Goal: Information Seeking & Learning: Learn about a topic

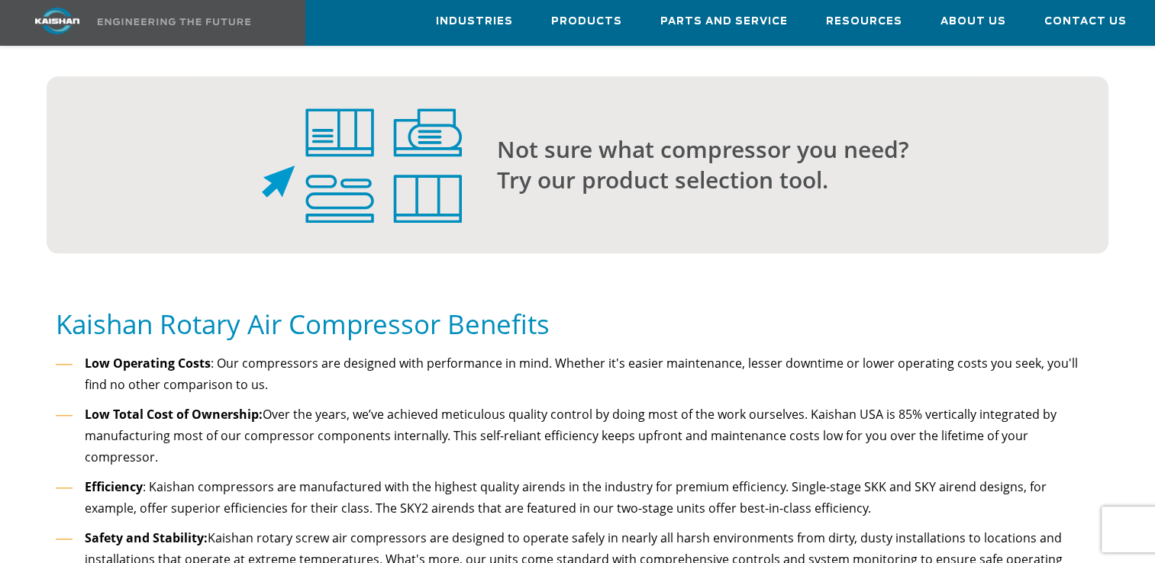
scroll to position [1298, 0]
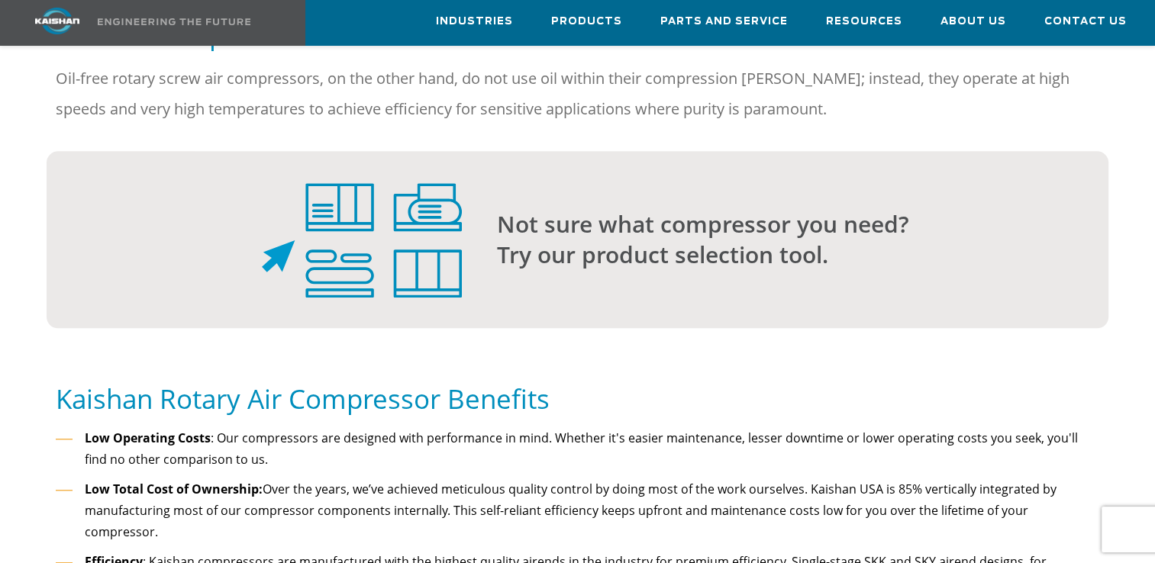
drag, startPoint x: 340, startPoint y: 256, endPoint x: 642, endPoint y: 347, distance: 315.8
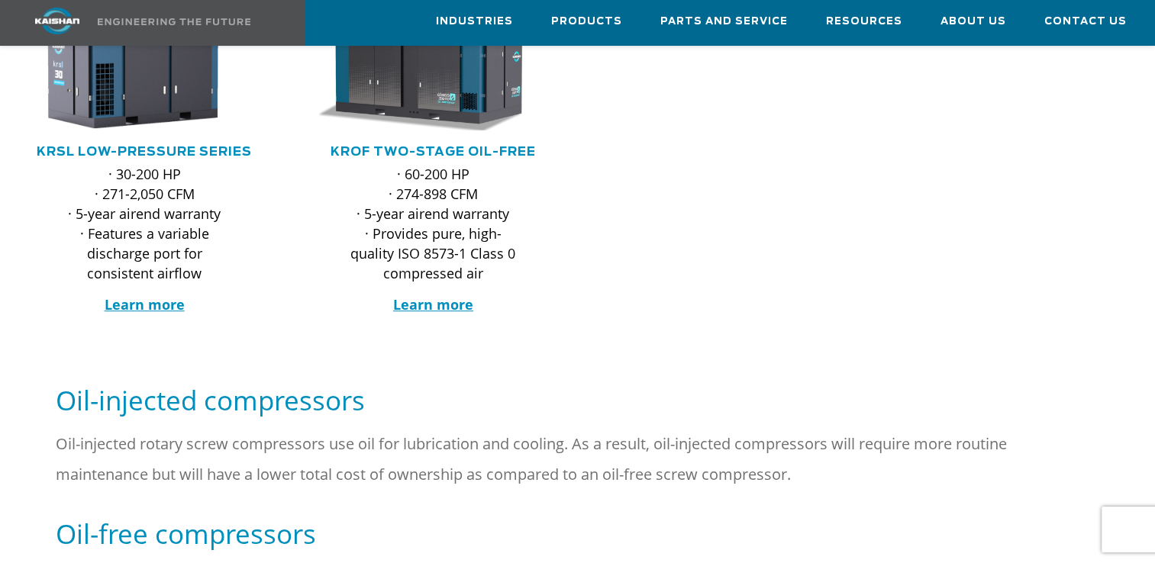
scroll to position [763, 0]
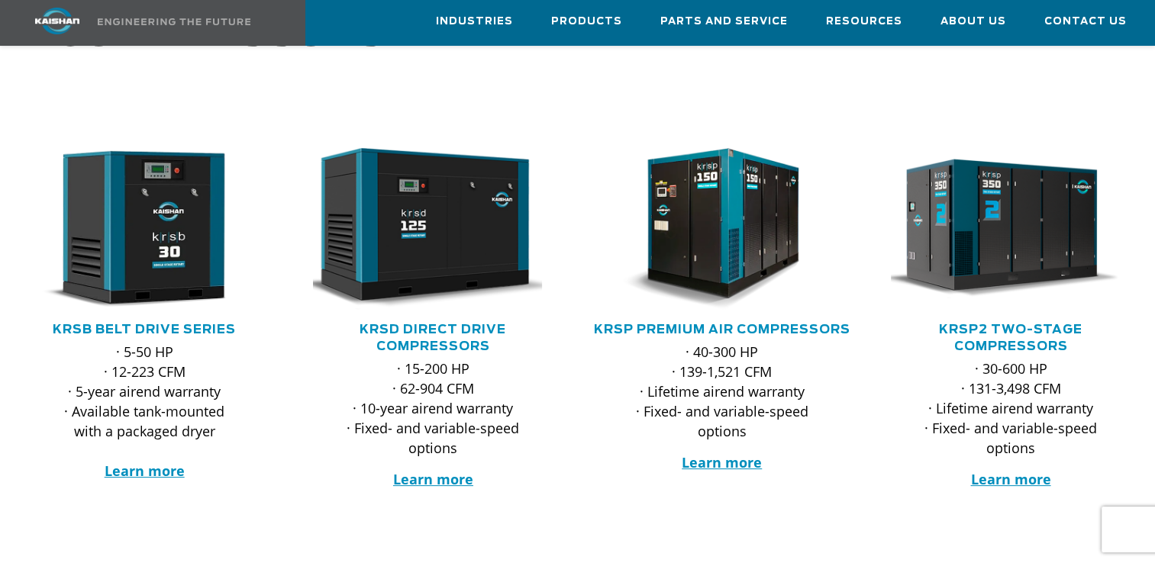
scroll to position [101, 0]
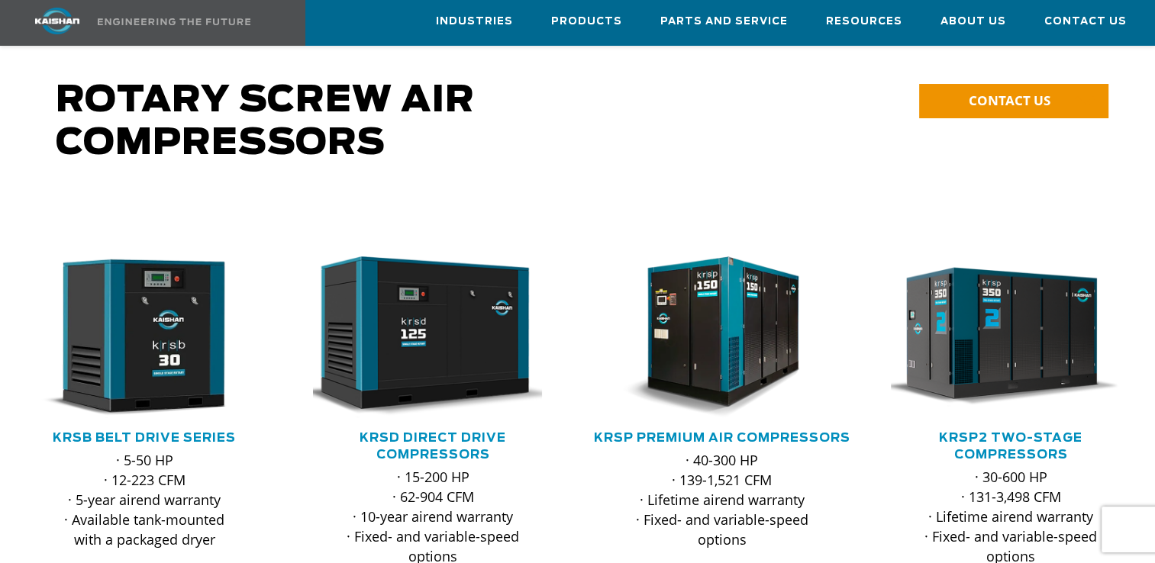
click at [617, 331] on div ".path{fill:none;stroke:#333;stroke-miterlimit:10;stroke-width:1.5px;} KRSP Prem…" at bounding box center [722, 408] width 289 height 427
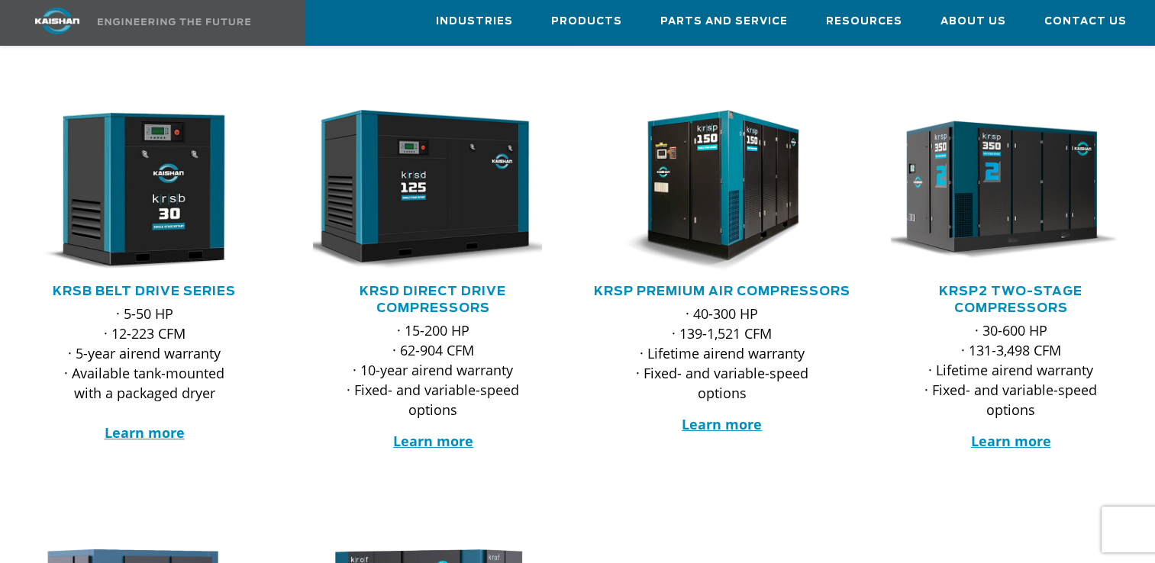
scroll to position [305, 0]
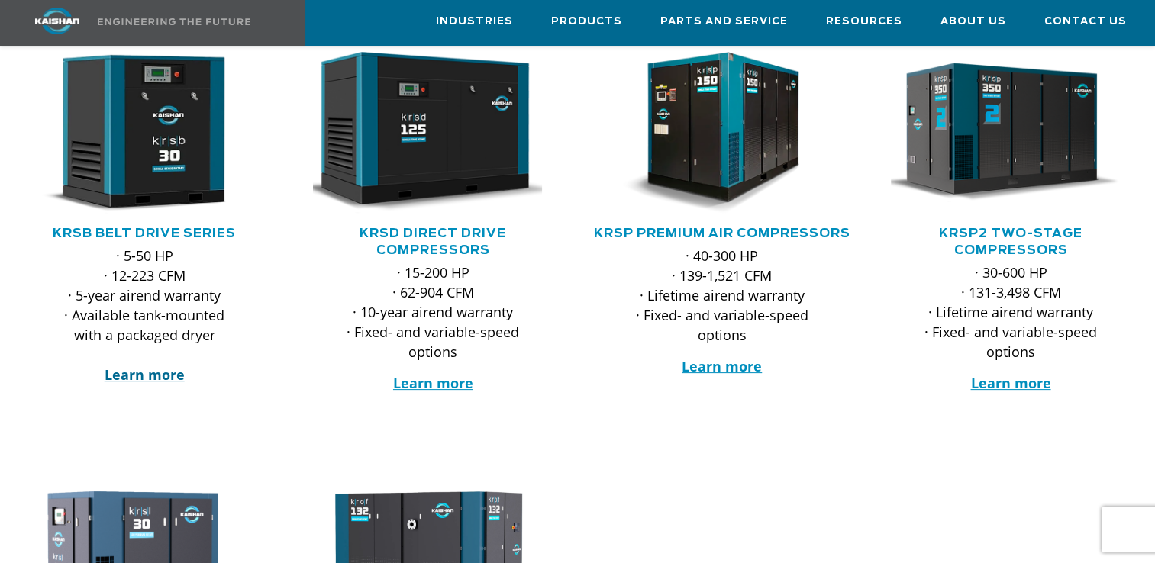
click at [124, 366] on strong "Learn more" at bounding box center [145, 375] width 80 height 18
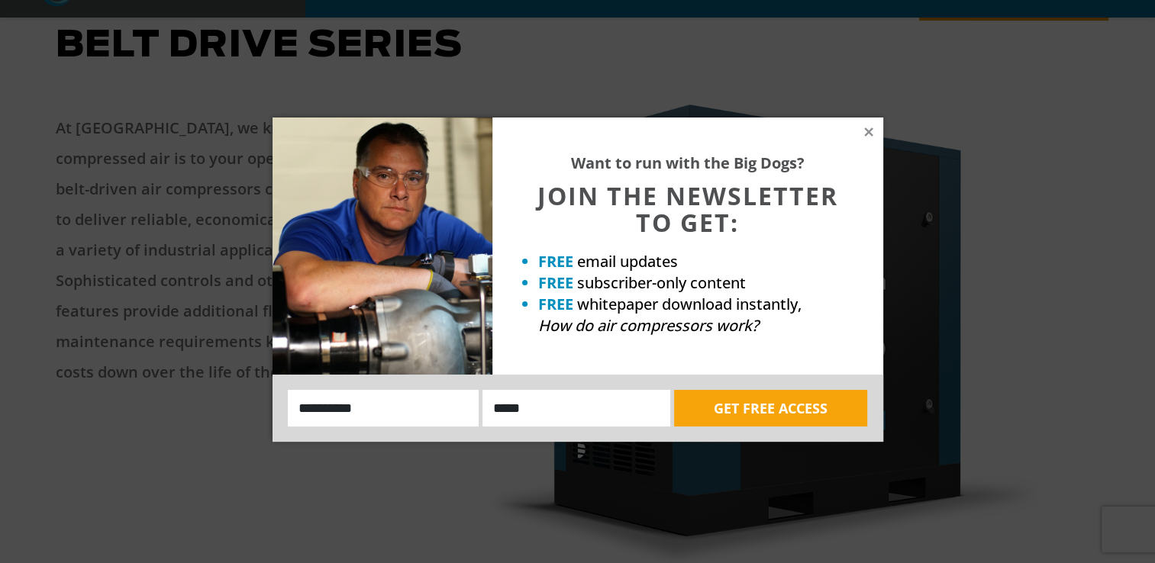
scroll to position [229, 0]
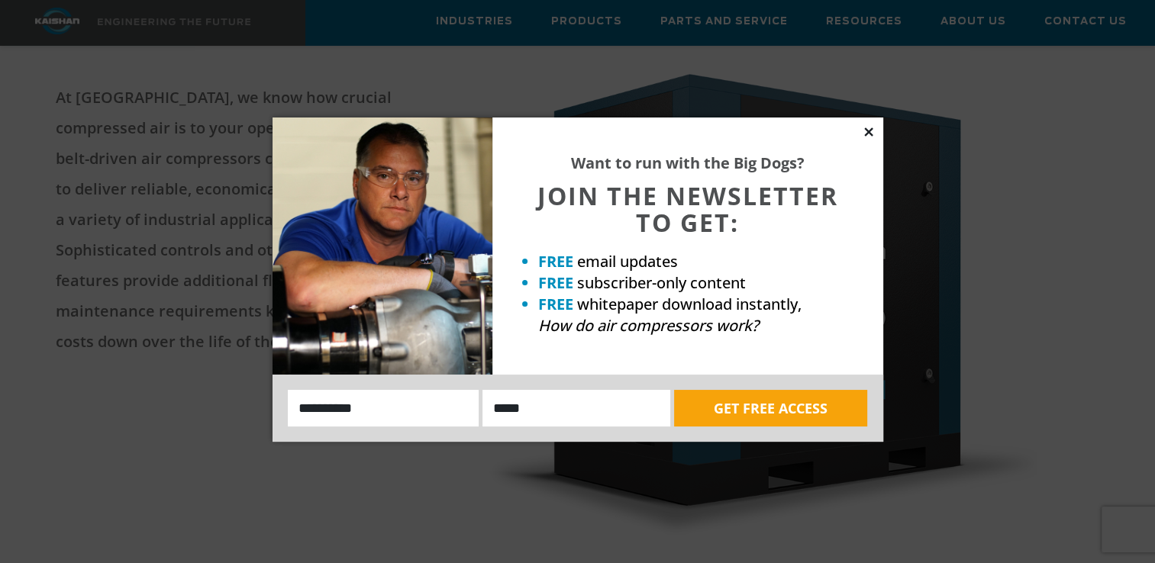
click at [871, 130] on icon at bounding box center [868, 131] width 8 height 8
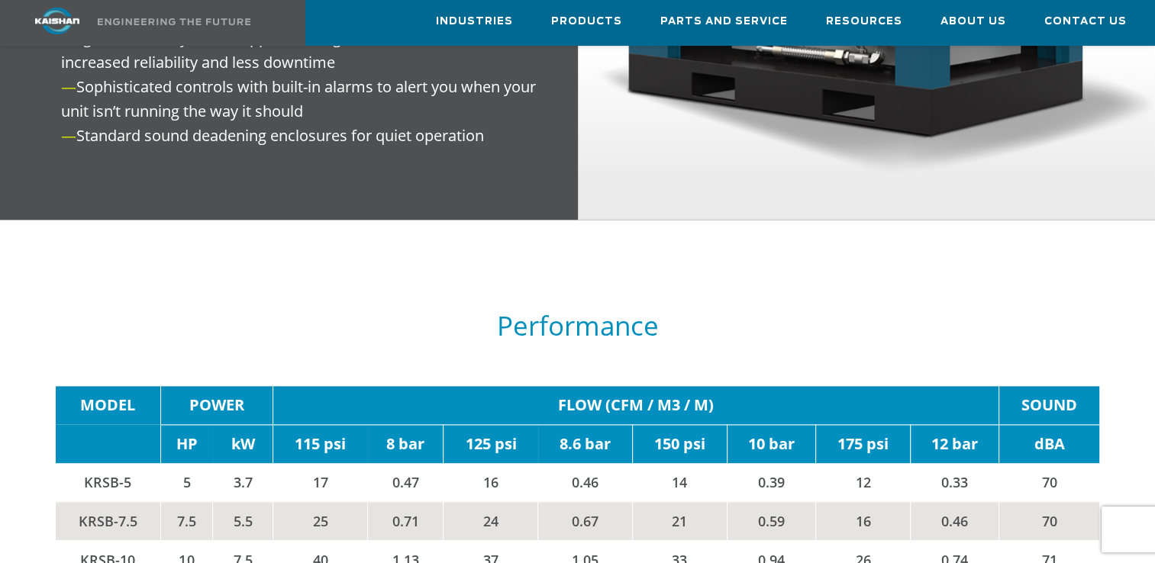
scroll to position [1832, 0]
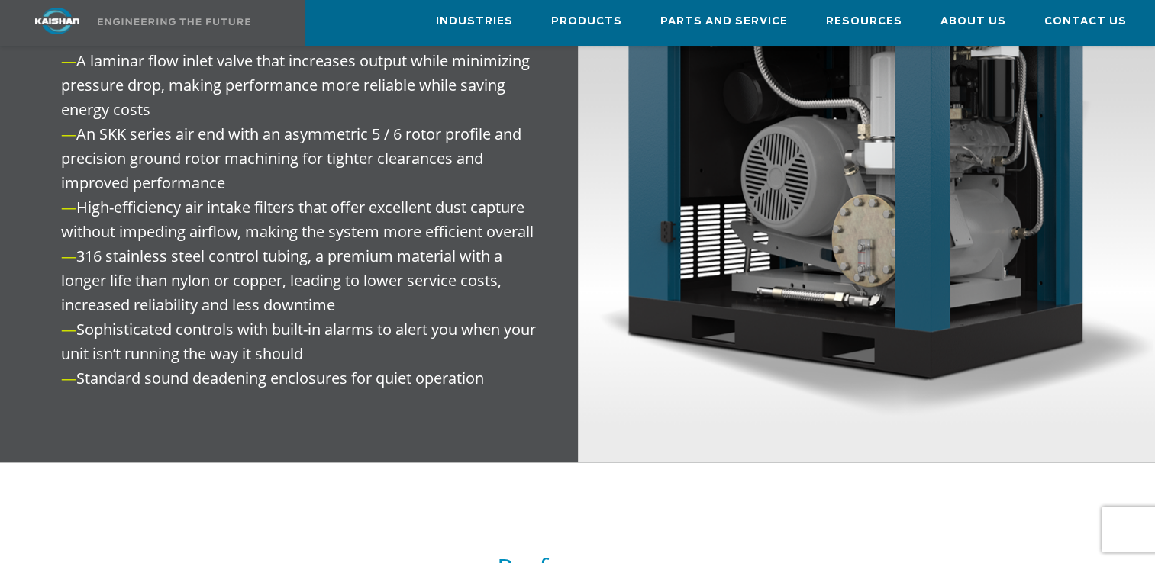
click at [537, 307] on div "**********" at bounding box center [577, 518] width 1155 height 4340
